Goal: Browse casually

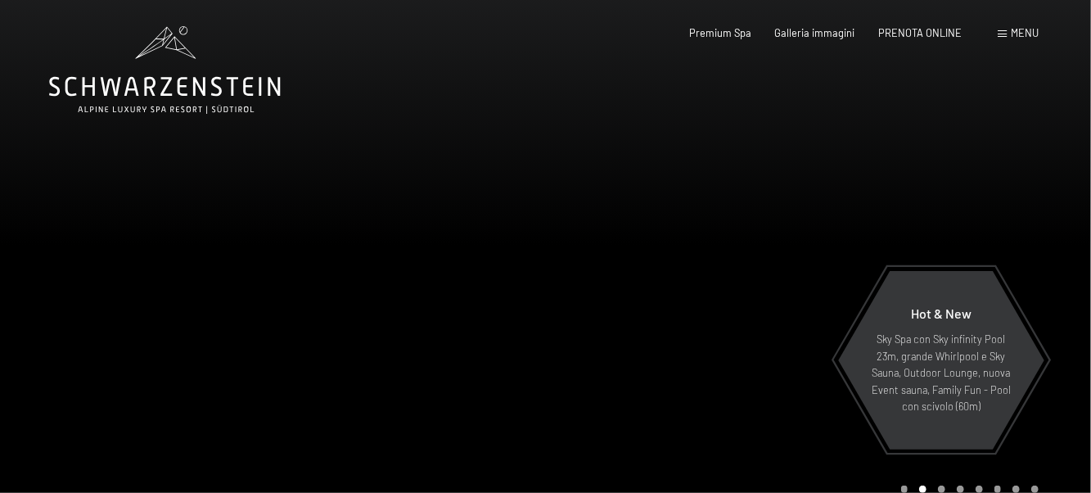
click at [639, 210] on div at bounding box center [819, 266] width 546 height 532
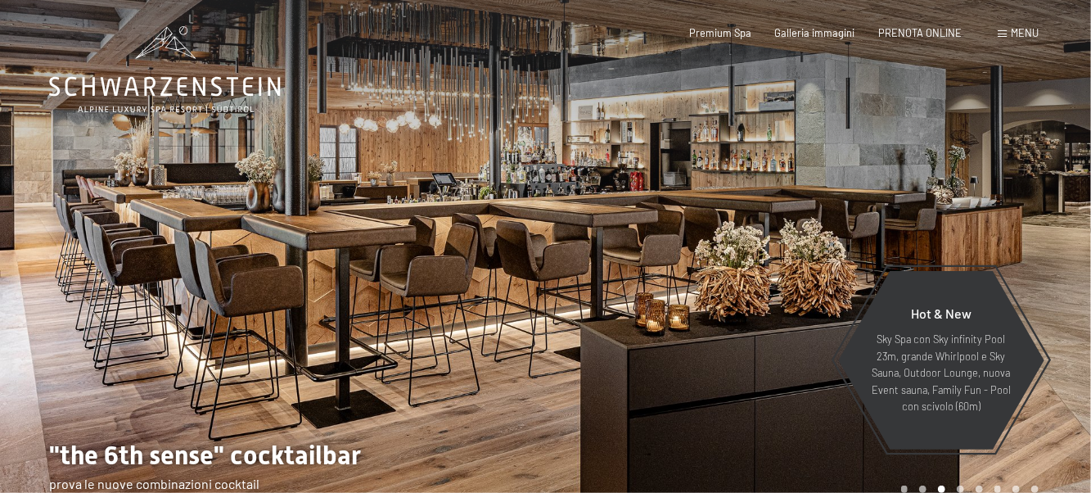
click at [603, 186] on div at bounding box center [819, 266] width 546 height 532
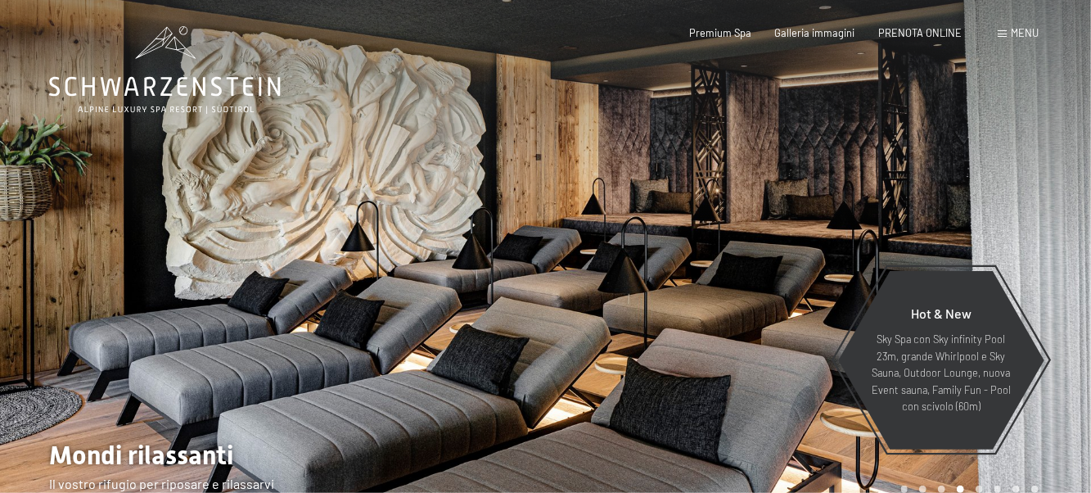
click at [544, 243] on div at bounding box center [273, 266] width 546 height 532
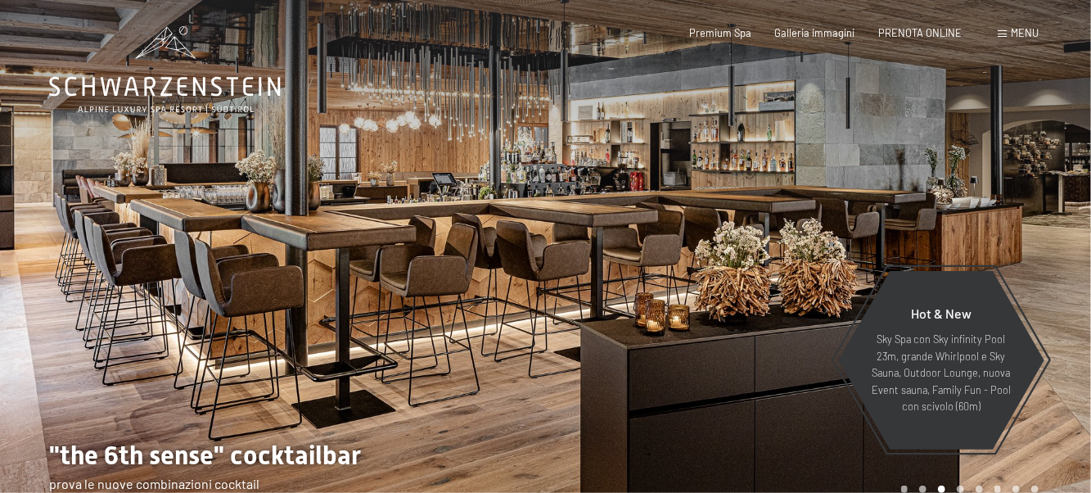
click at [820, 187] on div at bounding box center [819, 266] width 546 height 532
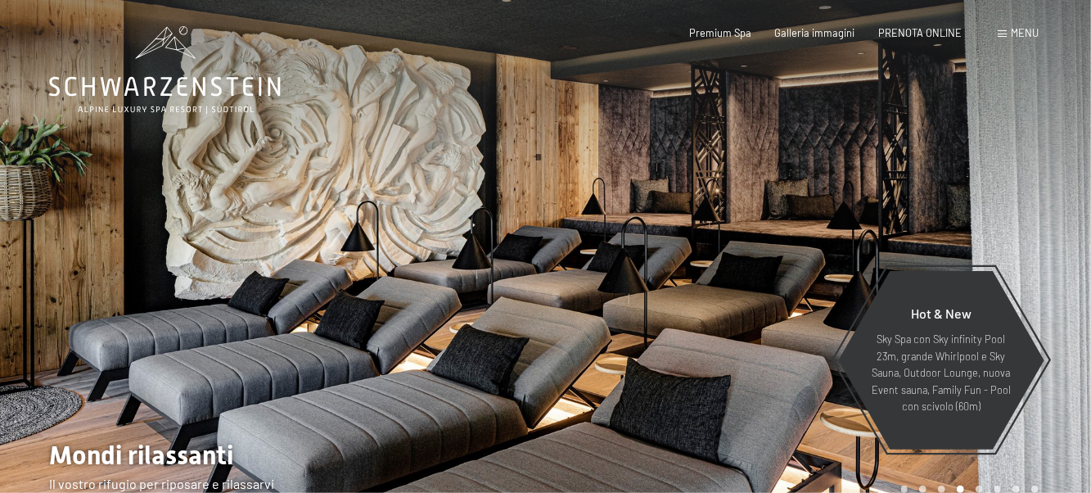
click at [1007, 219] on div at bounding box center [819, 266] width 546 height 532
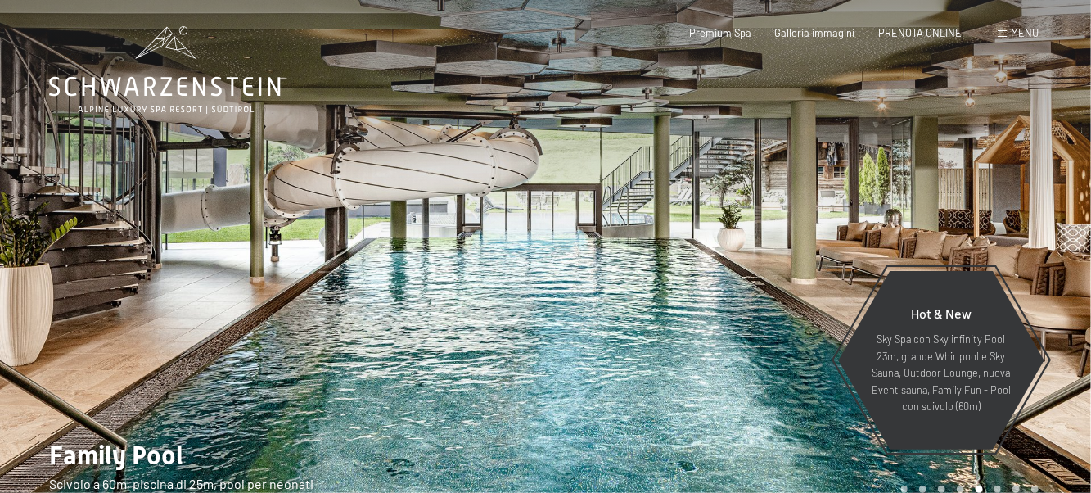
click at [1000, 221] on div at bounding box center [819, 266] width 546 height 532
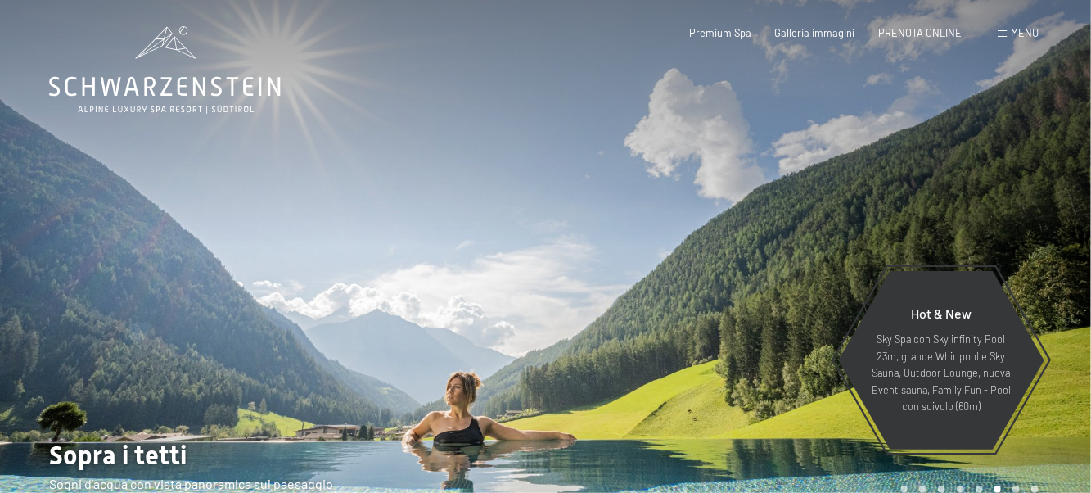
click at [967, 226] on div at bounding box center [819, 266] width 546 height 532
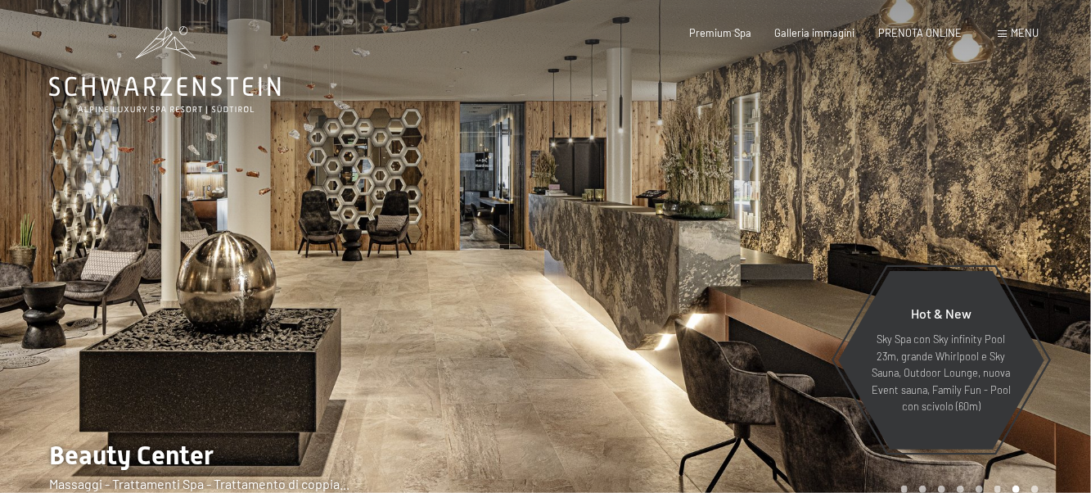
click at [966, 226] on div at bounding box center [819, 266] width 546 height 532
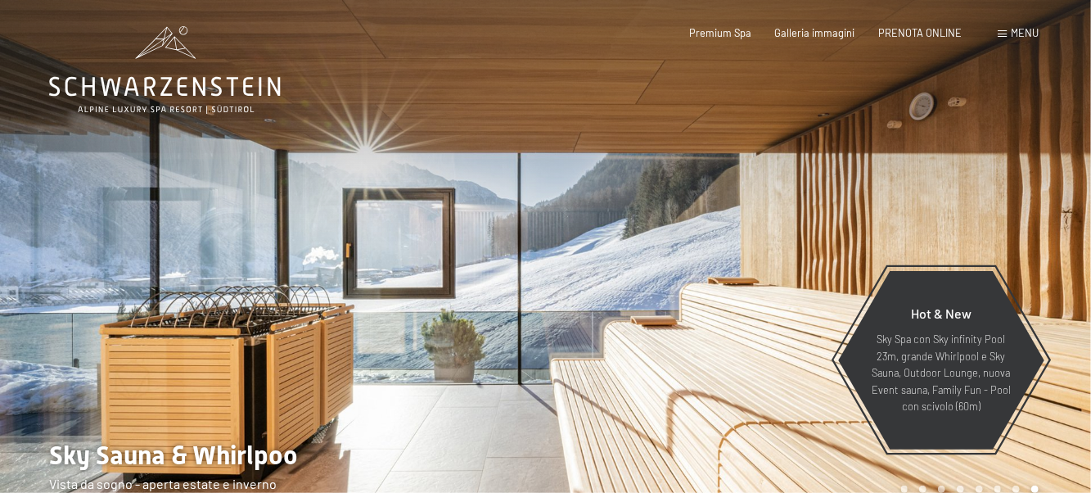
click at [966, 226] on div at bounding box center [819, 266] width 546 height 532
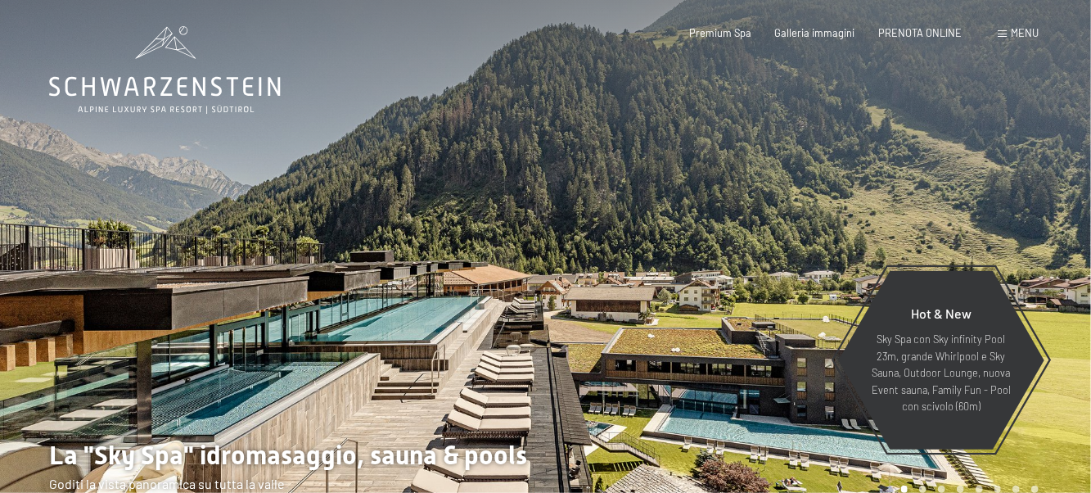
click at [962, 226] on div at bounding box center [819, 266] width 546 height 532
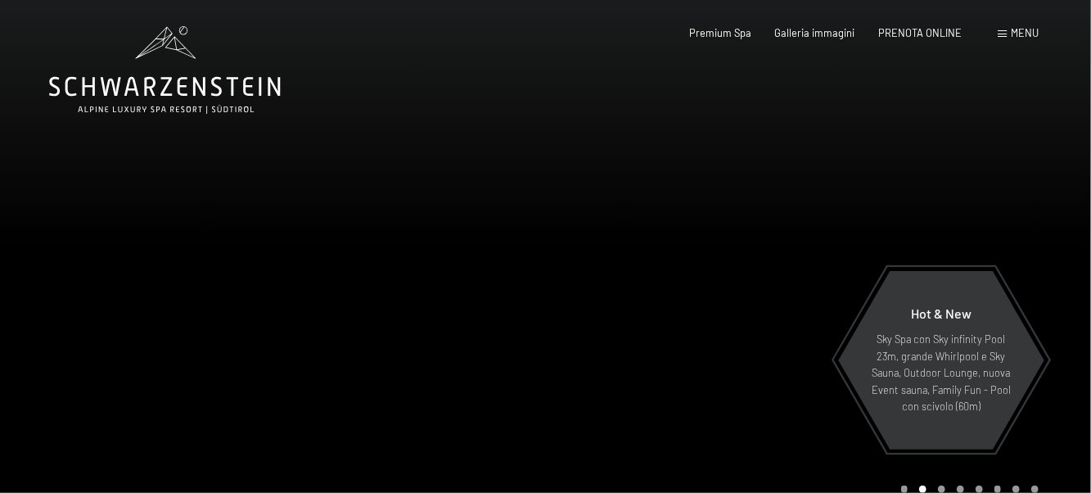
click at [887, 186] on div at bounding box center [819, 266] width 546 height 532
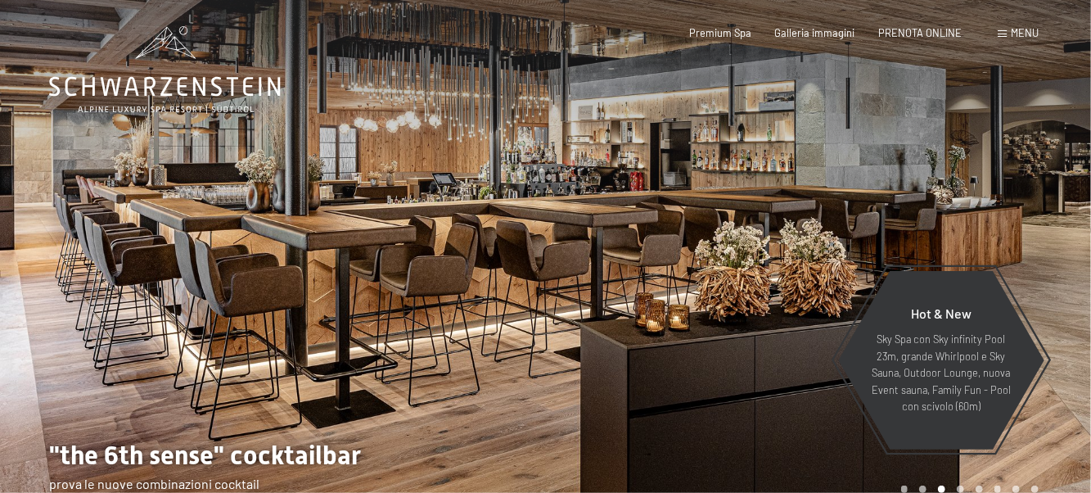
drag, startPoint x: 779, startPoint y: 174, endPoint x: 790, endPoint y: 173, distance: 10.7
click at [789, 173] on div at bounding box center [819, 266] width 546 height 532
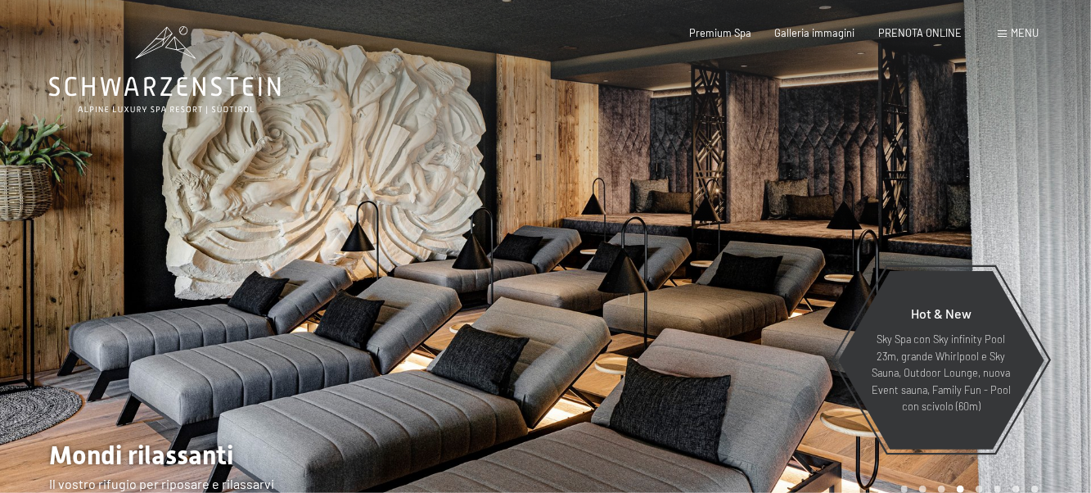
click at [940, 215] on div at bounding box center [819, 266] width 546 height 532
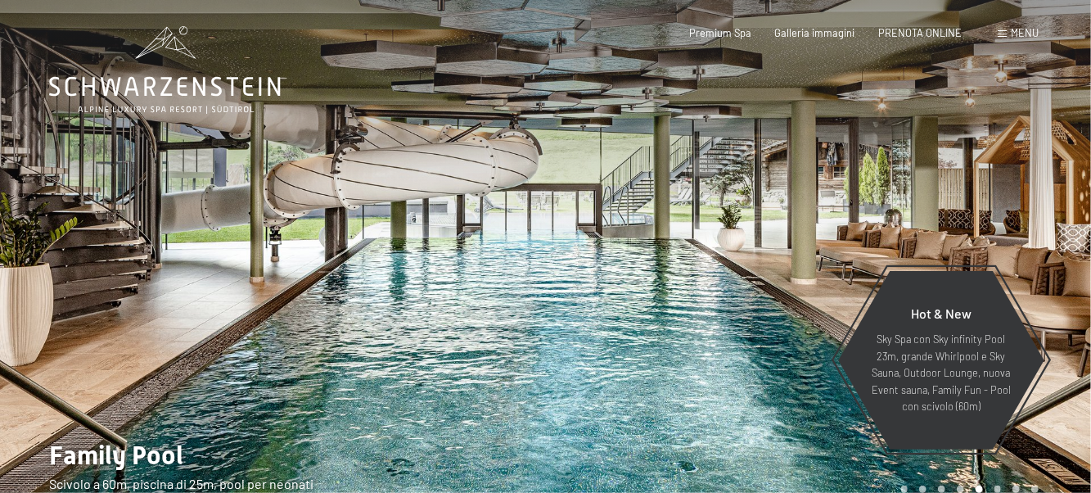
click at [947, 217] on div at bounding box center [819, 266] width 546 height 532
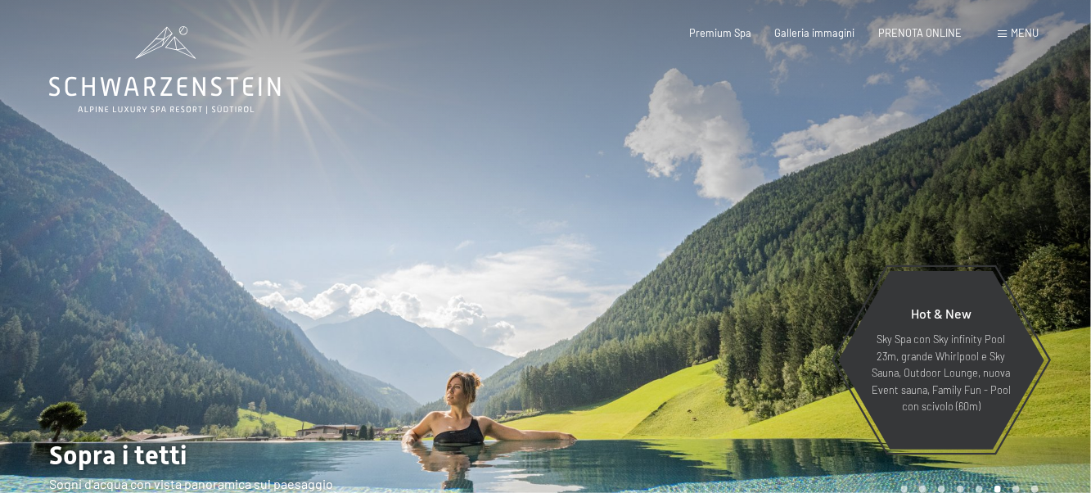
click at [946, 219] on div at bounding box center [819, 266] width 546 height 532
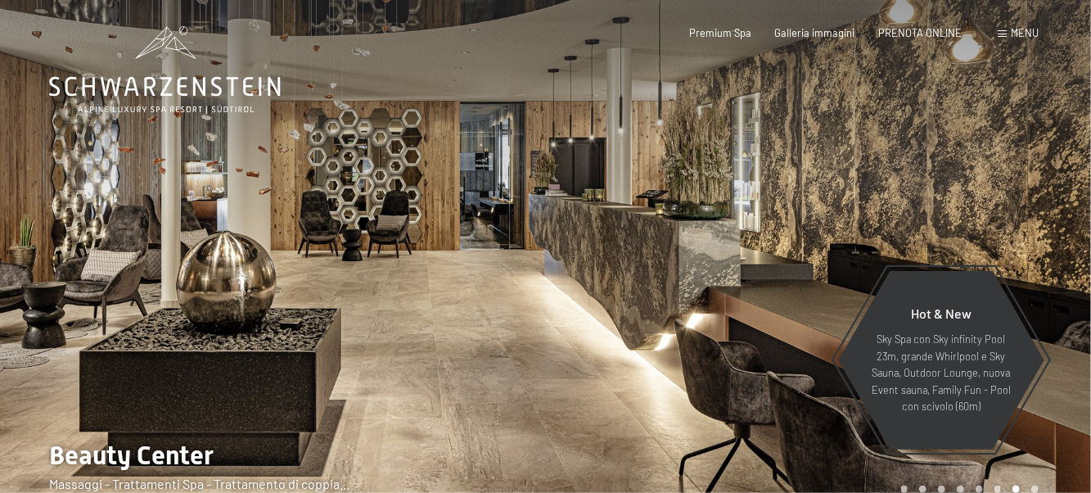
click at [946, 217] on div at bounding box center [819, 266] width 546 height 532
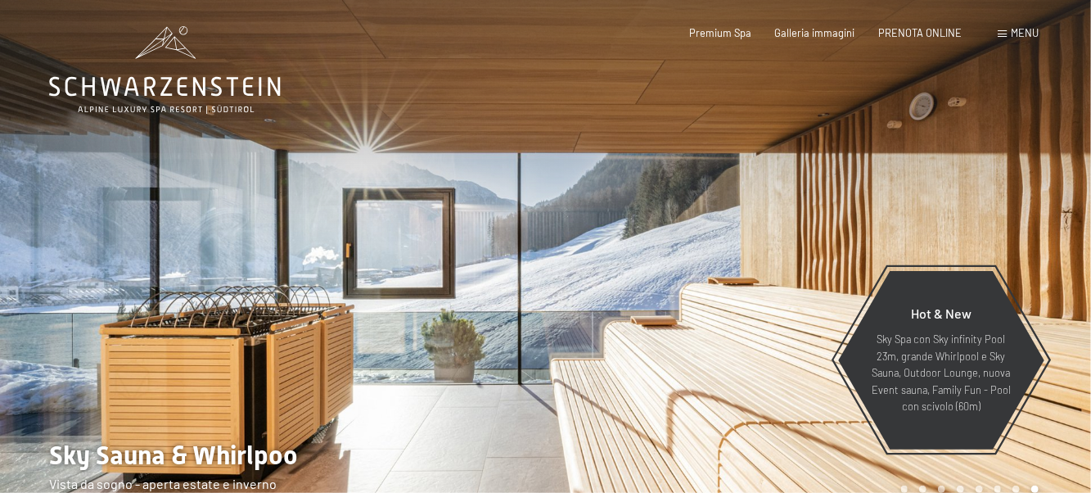
click at [946, 216] on div at bounding box center [819, 266] width 546 height 532
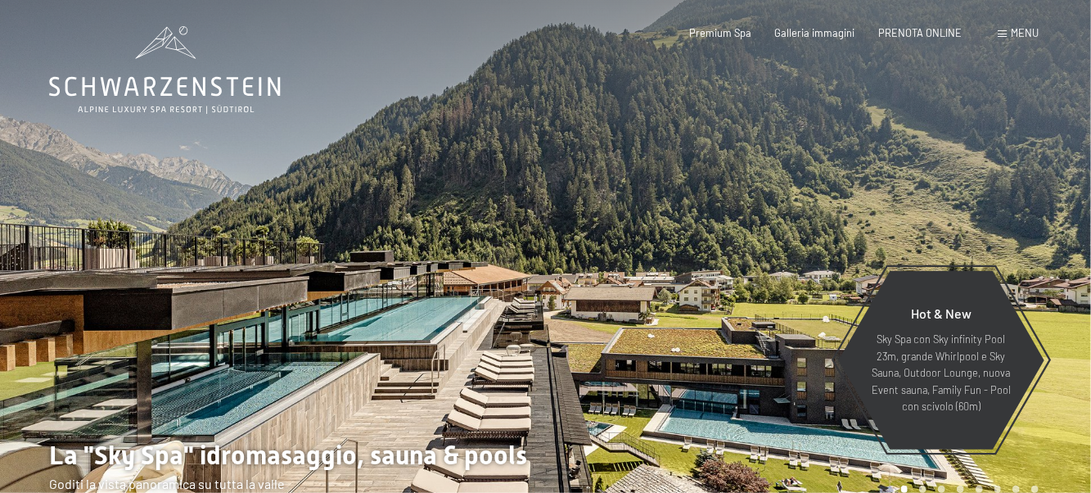
click at [946, 218] on div at bounding box center [819, 266] width 546 height 532
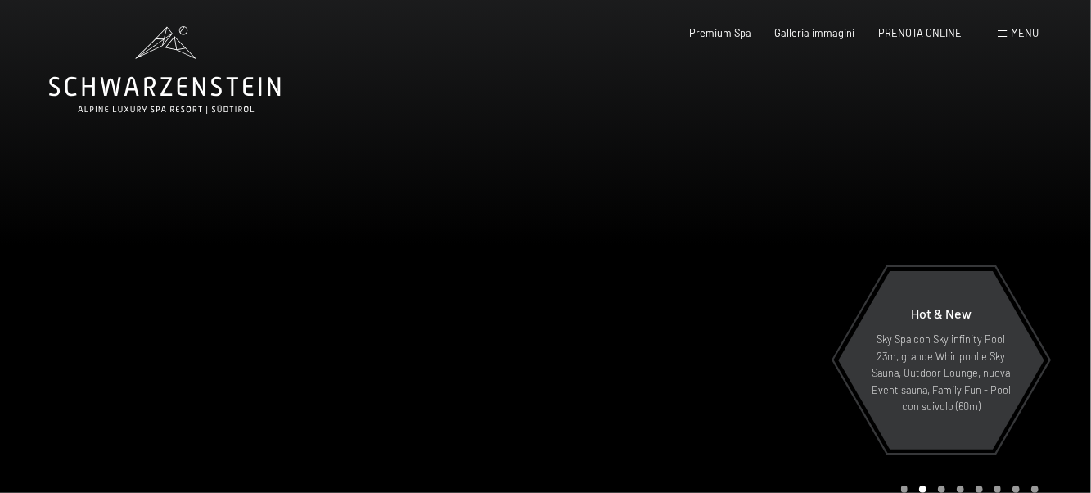
click at [756, 170] on div at bounding box center [819, 266] width 546 height 532
